Goal: Task Accomplishment & Management: Complete application form

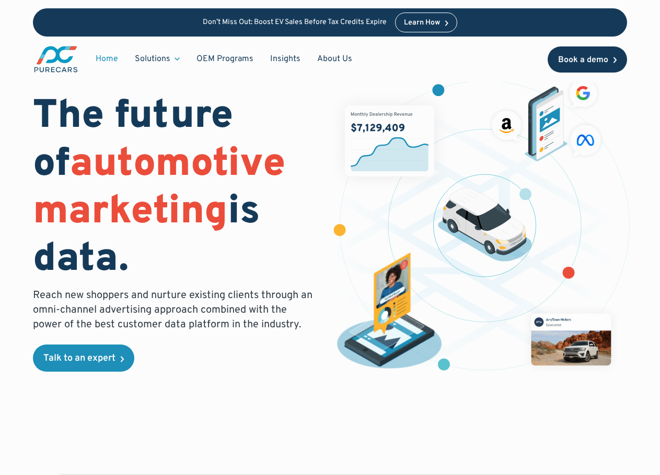
click at [590, 64] on div "Book a demo" at bounding box center [583, 60] width 50 height 8
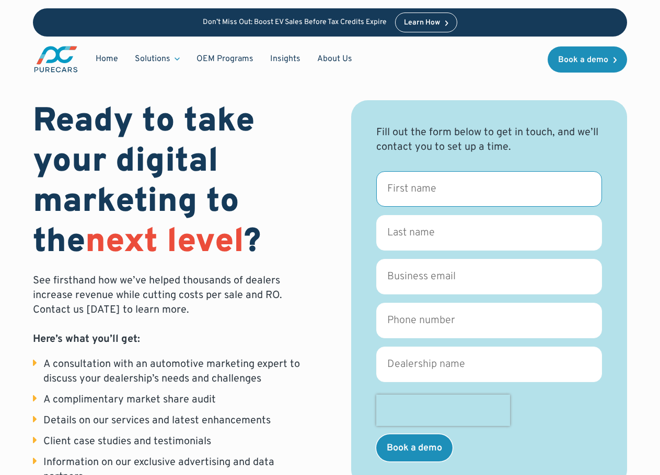
click at [436, 184] on input "First name *" at bounding box center [489, 189] width 226 height 36
type input "[PERSON_NAME]"
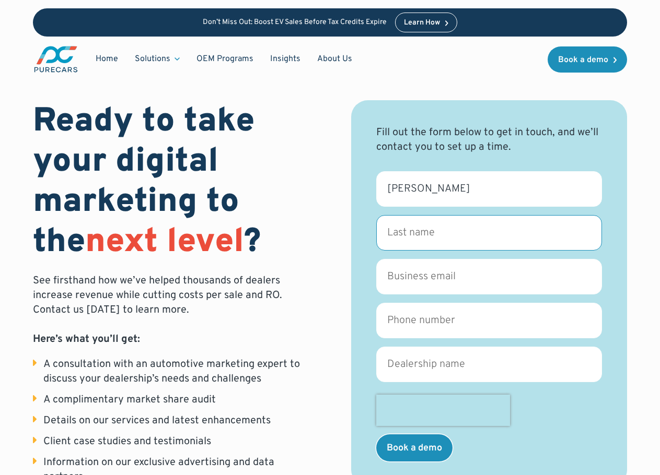
click at [417, 239] on input "Last name *" at bounding box center [489, 233] width 226 height 36
type input "[PERSON_NAME]"
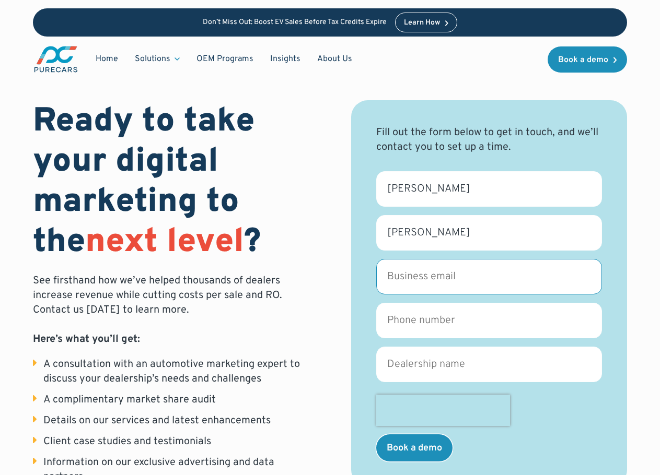
click at [432, 284] on input "Business email *" at bounding box center [489, 277] width 226 height 36
type input "[EMAIL_ADDRESS][PERSON_NAME][DOMAIN_NAME]"
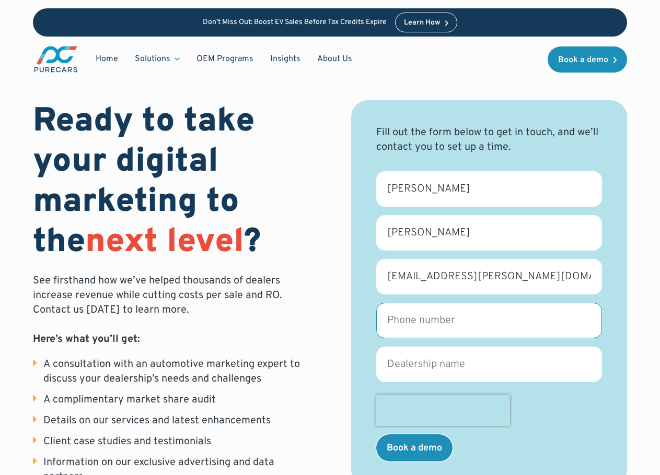
drag, startPoint x: 427, startPoint y: 327, endPoint x: 434, endPoint y: 328, distance: 6.9
click at [433, 326] on input "Phone number *" at bounding box center [489, 321] width 226 height 36
type input "447798684155"
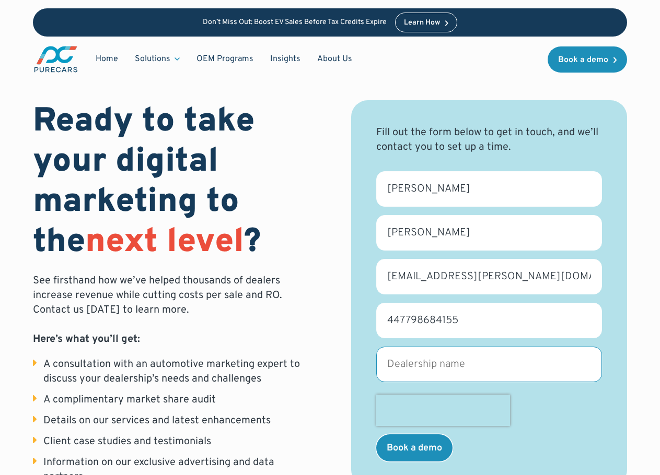
drag, startPoint x: 457, startPoint y: 368, endPoint x: 458, endPoint y: 359, distance: 8.4
click at [458, 368] on input "Dealership name *" at bounding box center [489, 365] width 226 height 36
type input "Mountain Warehouse"
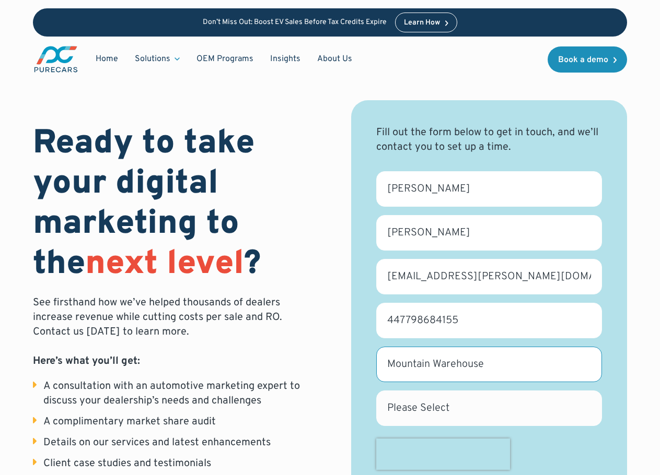
scroll to position [105, 0]
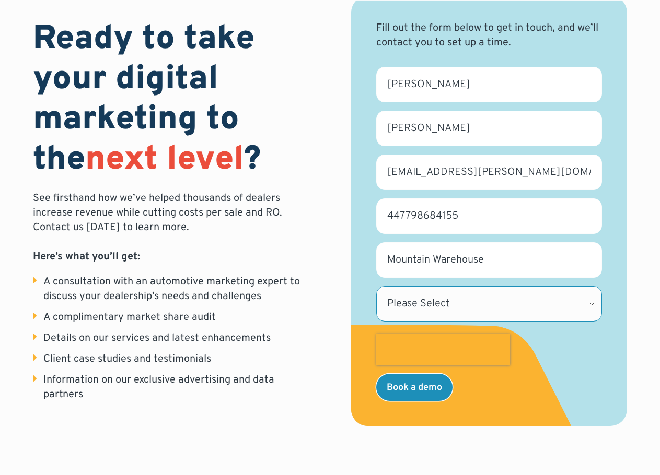
click at [448, 296] on select "Please Select [US_STATE] [US_STATE] [GEOGRAPHIC_DATA] [US_STATE] [US_STATE] [GE…" at bounding box center [489, 304] width 226 height 36
select select "IL"
click at [376, 286] on select "Please Select [US_STATE] [US_STATE] [GEOGRAPHIC_DATA] [US_STATE] [US_STATE] [GE…" at bounding box center [489, 304] width 226 height 36
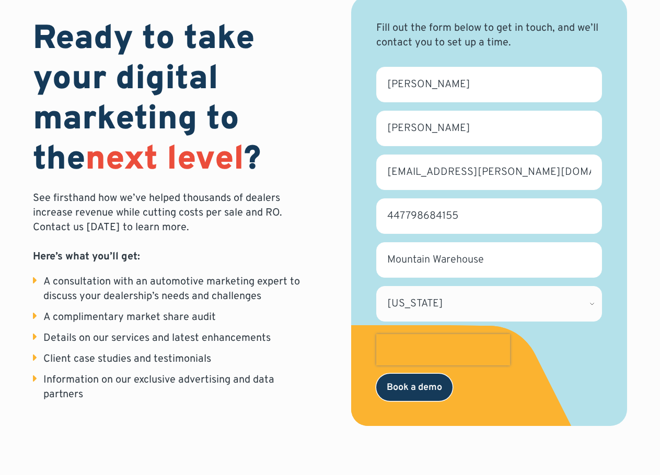
click at [411, 384] on input "Book a demo" at bounding box center [414, 387] width 76 height 27
